Goal: Navigation & Orientation: Find specific page/section

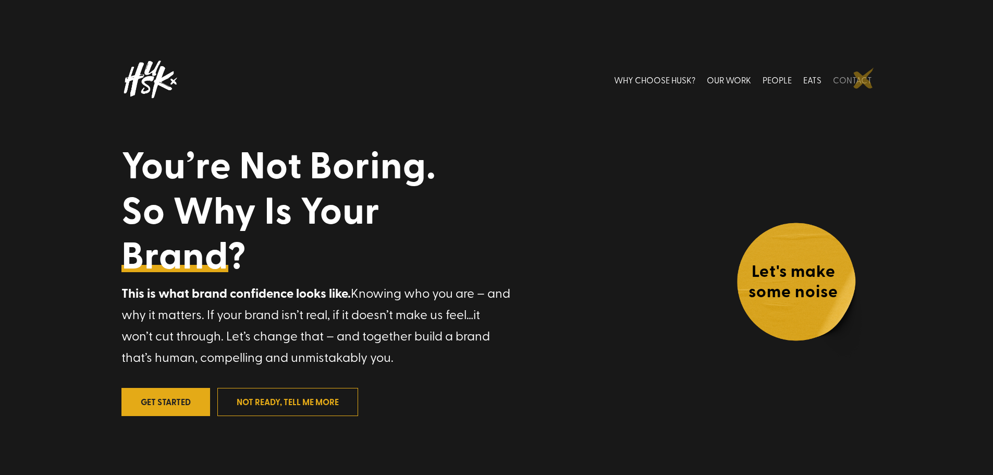
click at [863, 78] on link "CONTACT" at bounding box center [852, 79] width 39 height 46
click at [862, 77] on link "CONTACT" at bounding box center [852, 79] width 39 height 46
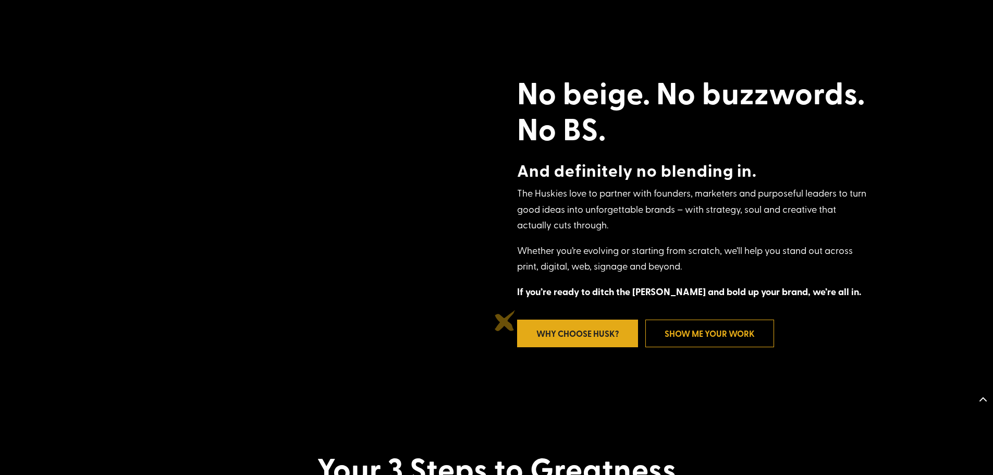
scroll to position [542, 0]
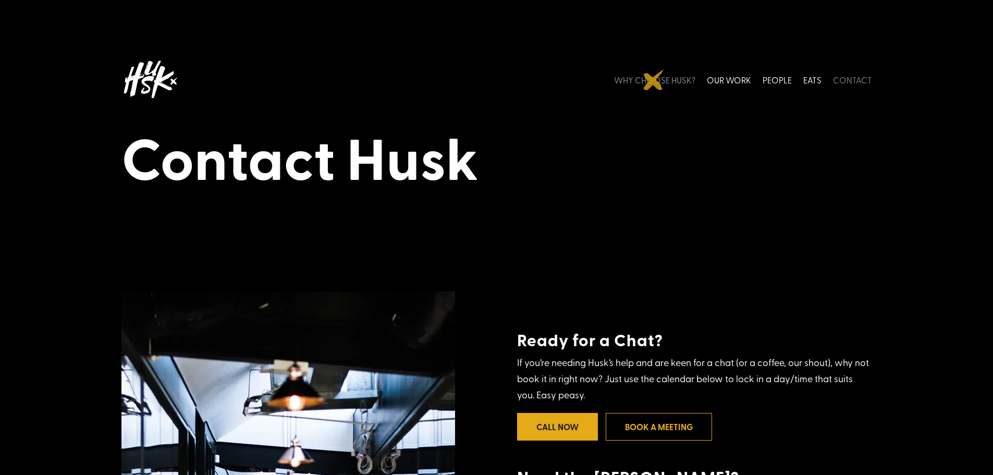
click at [654, 80] on link "WHY CHOOSE HUSK?" at bounding box center [654, 79] width 81 height 46
click at [723, 78] on link "OUR WORK" at bounding box center [729, 79] width 44 height 46
